Goal: Ask a question

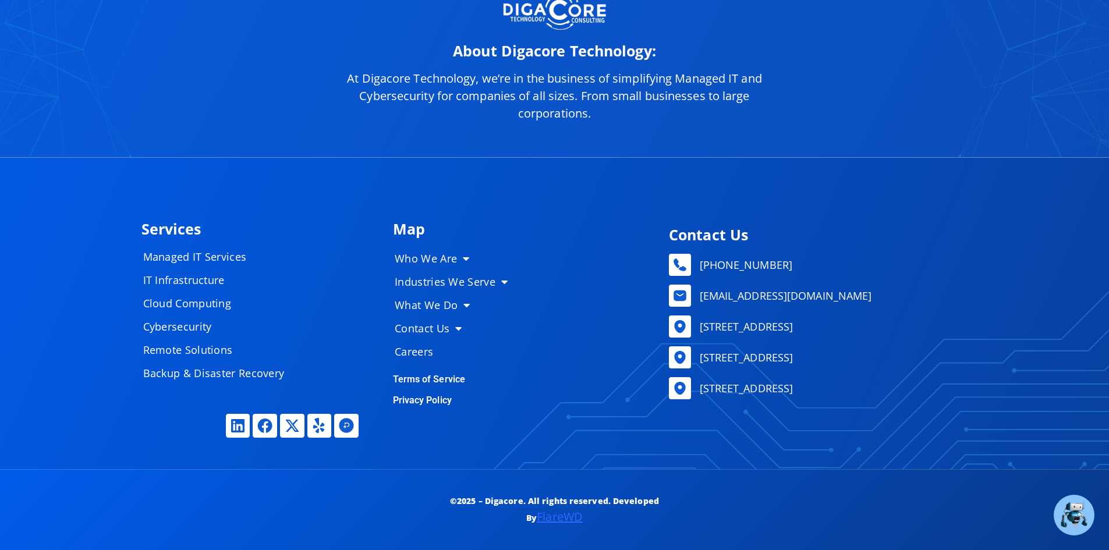
scroll to position [5432, 0]
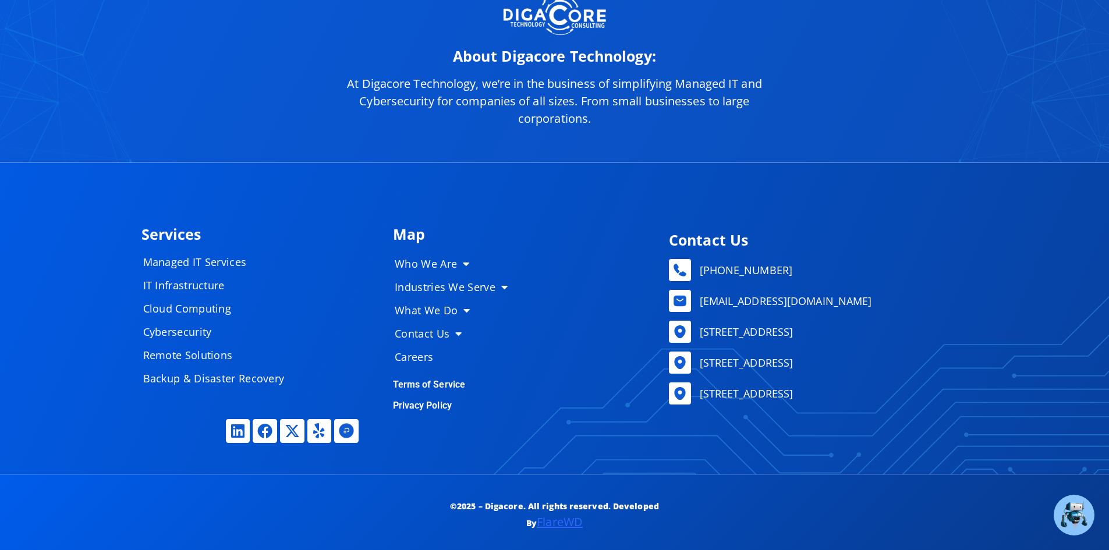
click at [716, 461] on div "Services Managed IT Services IT Infrastructure Cloud Computing Cybersecurity Re…" at bounding box center [555, 319] width 839 height 312
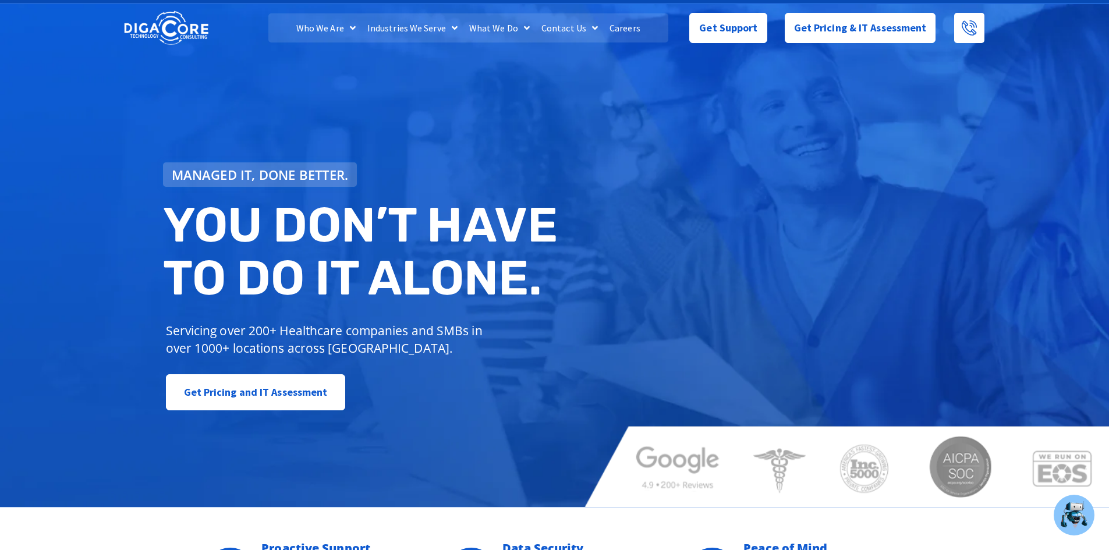
scroll to position [0, 0]
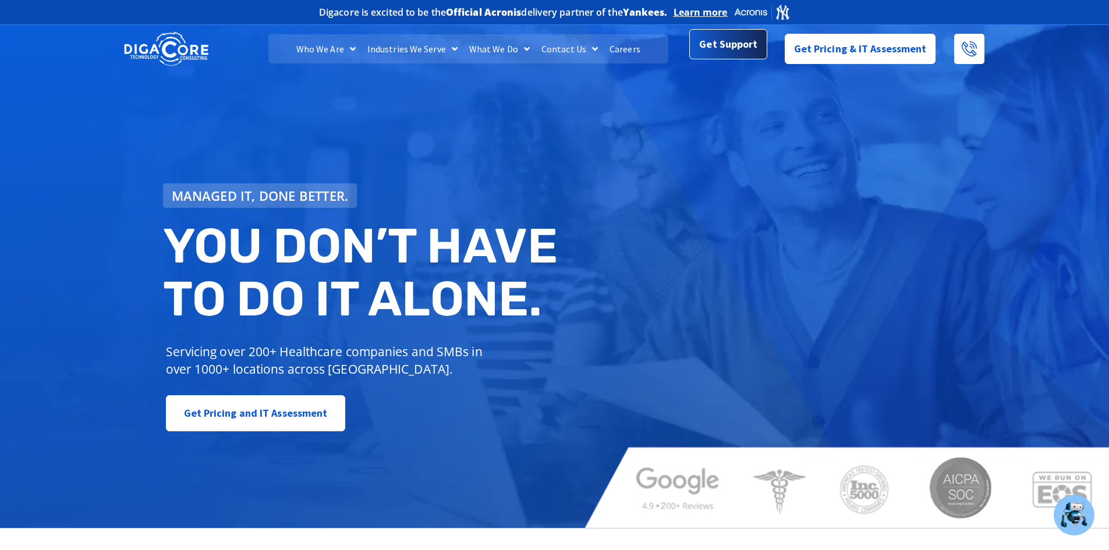
click at [729, 48] on span "Get Support" at bounding box center [728, 44] width 58 height 23
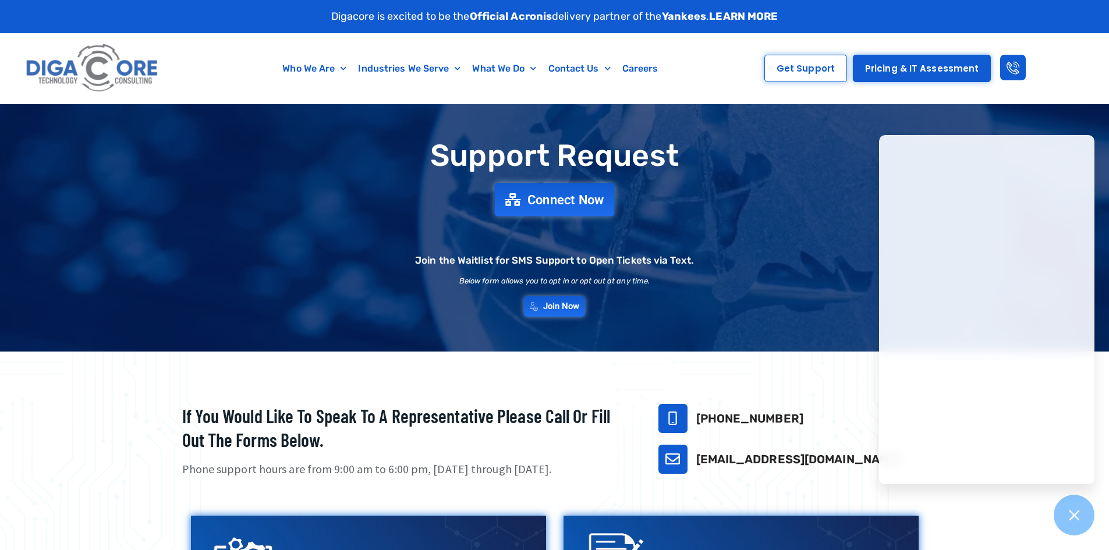
click at [575, 198] on span "Connect Now" at bounding box center [566, 199] width 77 height 13
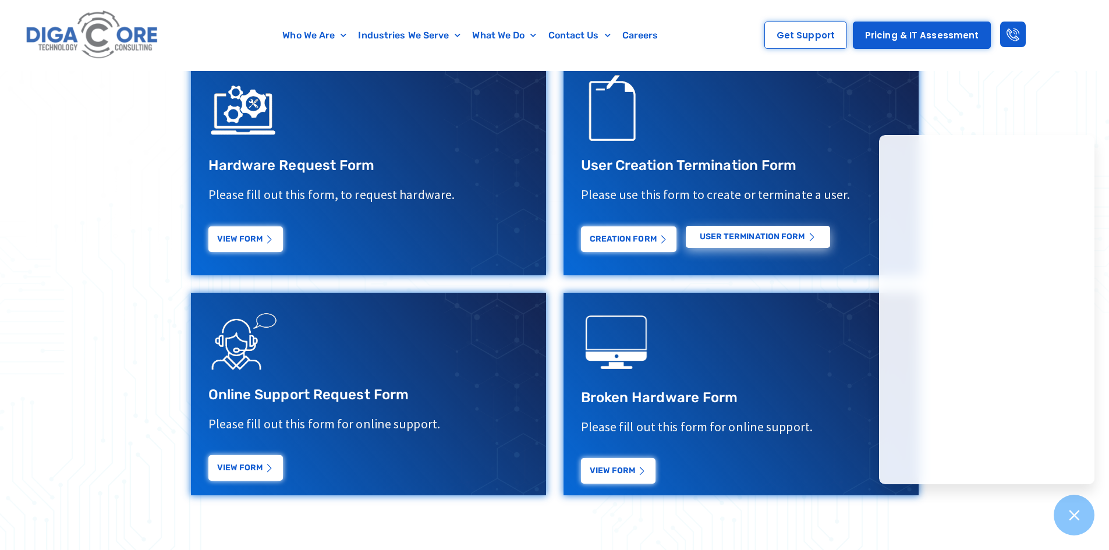
scroll to position [466, 0]
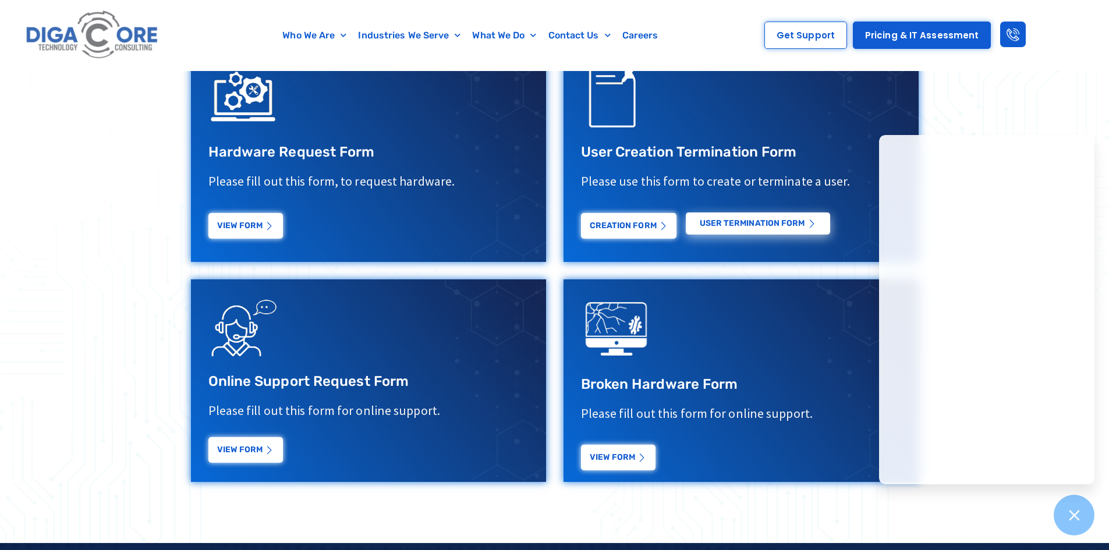
click at [234, 455] on link "View Form" at bounding box center [245, 451] width 75 height 26
